Goal: Download file/media

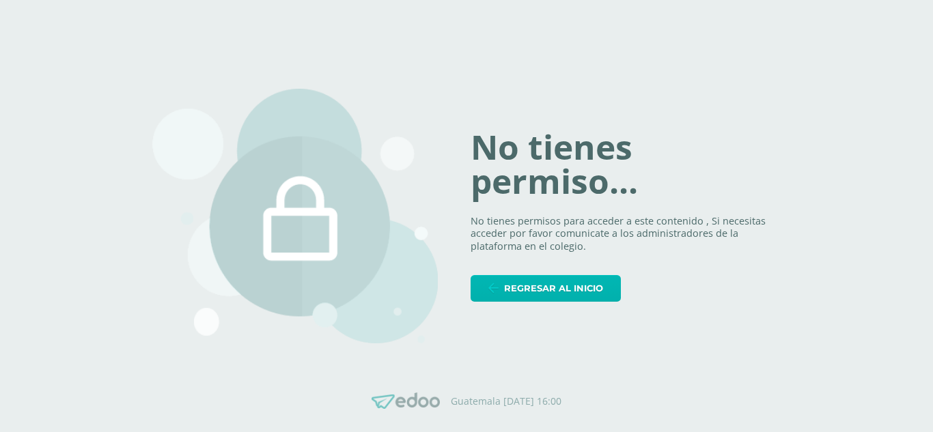
click at [512, 284] on span "Regresar al inicio" at bounding box center [553, 288] width 99 height 25
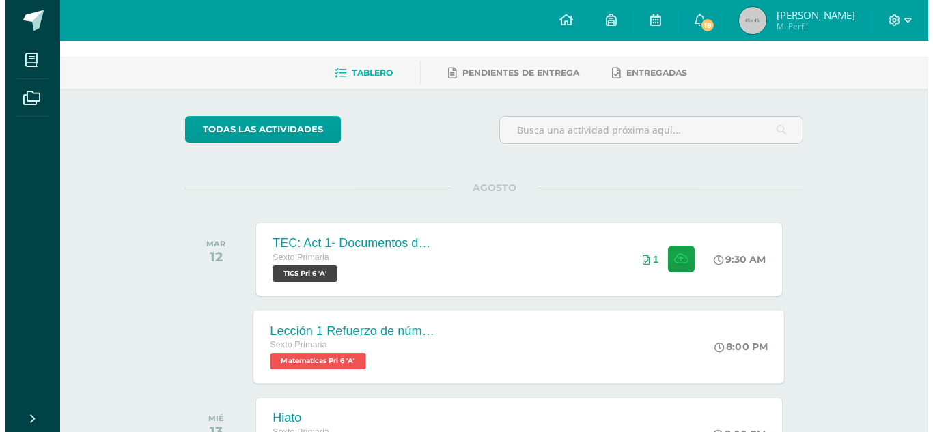
scroll to position [137, 0]
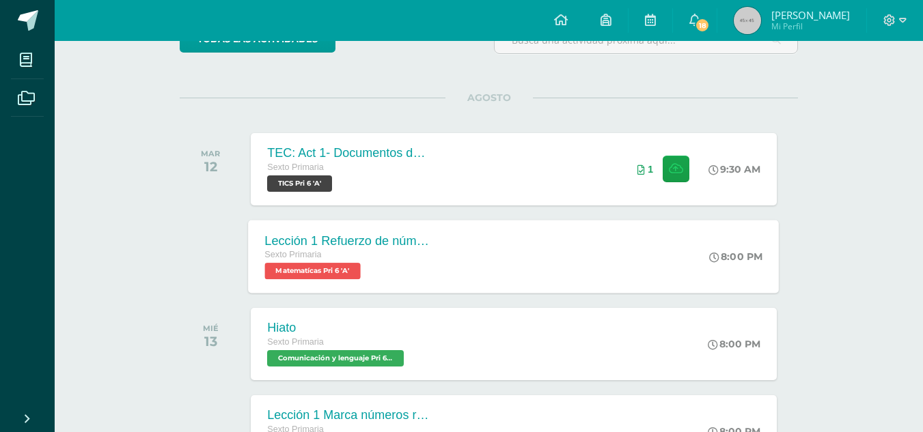
click at [336, 260] on div "Sexto Primaria" at bounding box center [347, 255] width 165 height 15
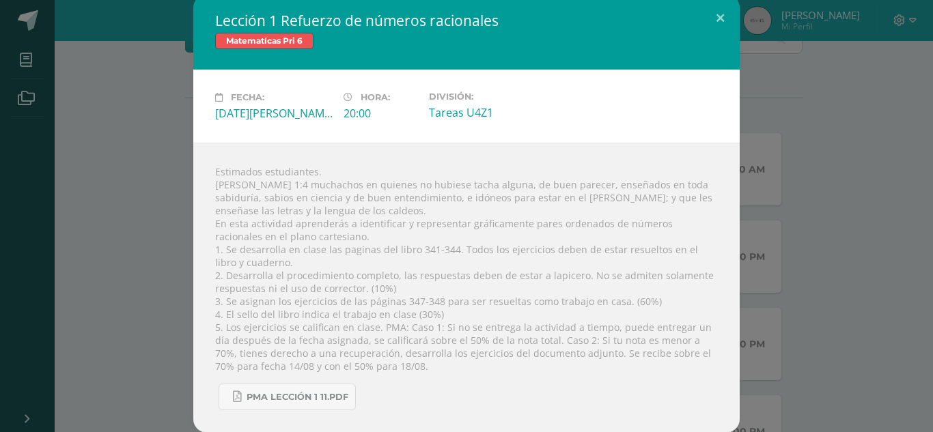
scroll to position [6, 0]
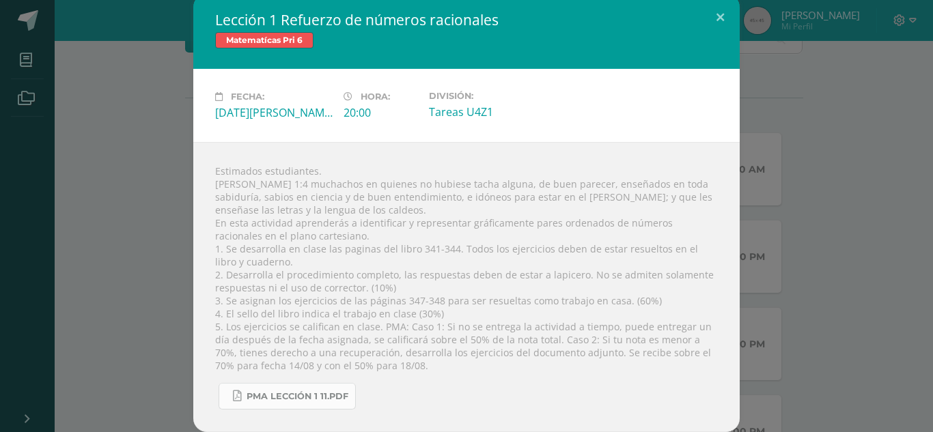
click at [299, 398] on span "PMA Lección 1 11.pdf" at bounding box center [298, 396] width 102 height 11
